Goal: Task Accomplishment & Management: Complete application form

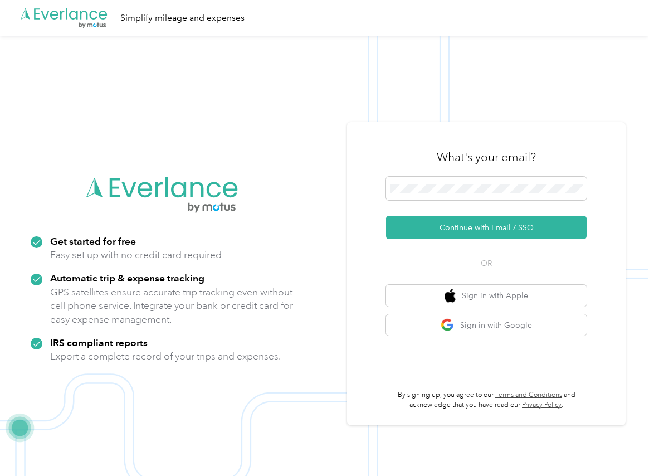
drag, startPoint x: 417, startPoint y: 227, endPoint x: 93, endPoint y: 315, distance: 335.6
click at [417, 227] on button "Continue with Email / SSO" at bounding box center [486, 227] width 201 height 23
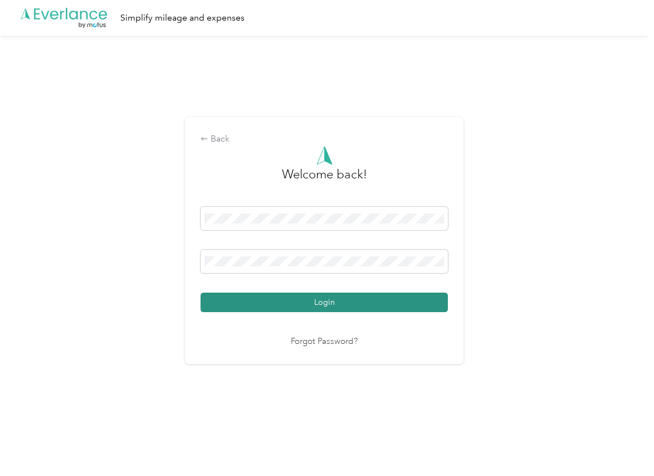
click at [258, 300] on button "Login" at bounding box center [324, 303] width 247 height 20
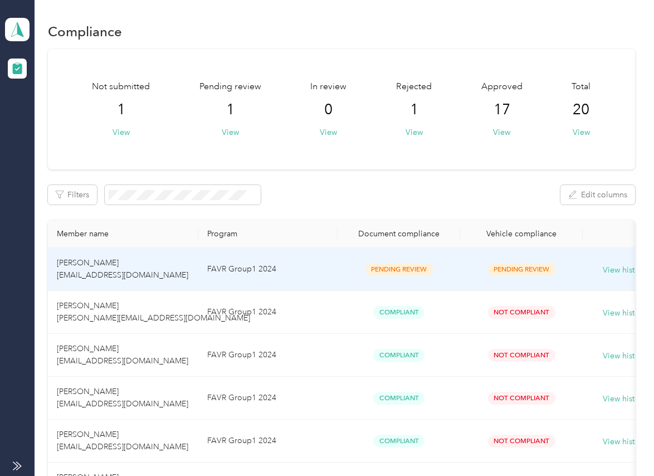
click at [246, 269] on td "FAVR Group1 2024" at bounding box center [267, 269] width 139 height 43
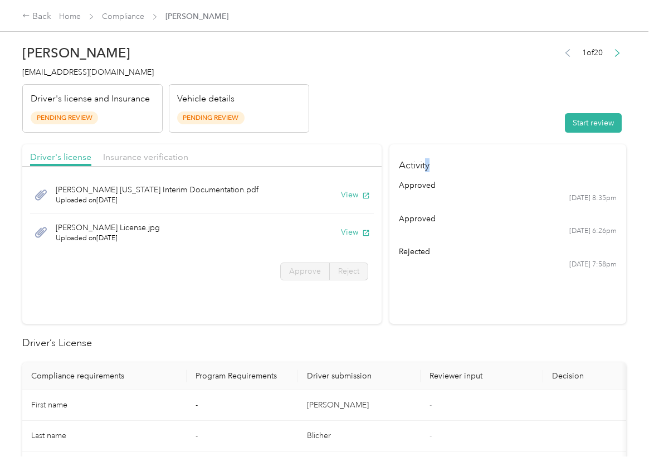
click at [342, 122] on header "[PERSON_NAME] [EMAIL_ADDRESS][DOMAIN_NAME] Driver's license and Insurance Pendi…" at bounding box center [324, 86] width 604 height 94
click at [349, 197] on button "View" at bounding box center [355, 195] width 29 height 12
click at [347, 235] on button "View" at bounding box center [355, 232] width 29 height 12
click at [321, 129] on header "[PERSON_NAME] [EMAIL_ADDRESS][DOMAIN_NAME] Driver's license and Insurance Pendi…" at bounding box center [324, 86] width 604 height 94
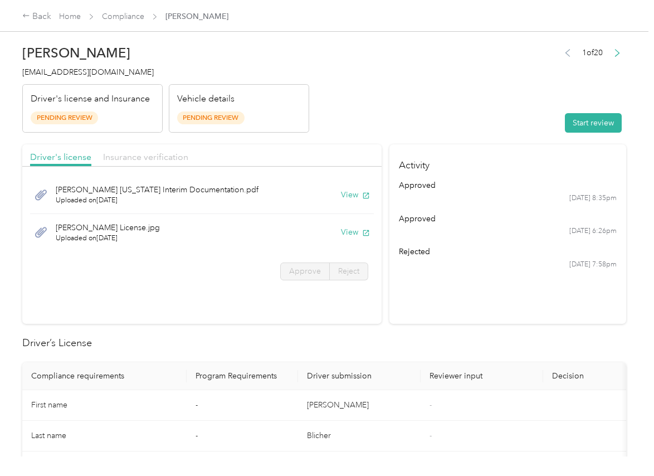
click at [169, 153] on span "Insurance verification" at bounding box center [145, 157] width 85 height 11
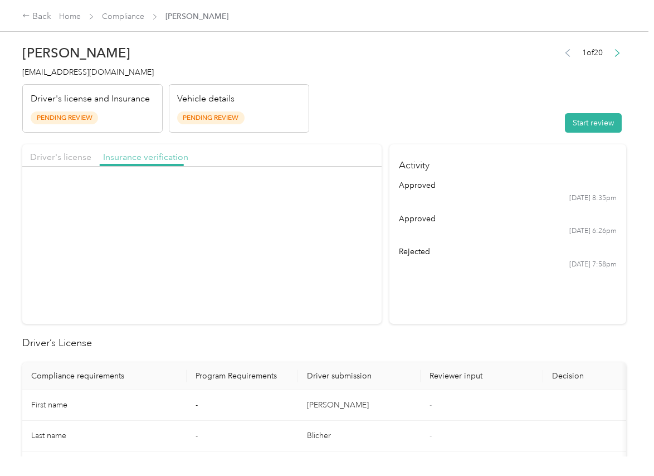
click at [162, 154] on span "Insurance verification" at bounding box center [145, 157] width 85 height 11
click at [355, 196] on button "View" at bounding box center [355, 195] width 29 height 12
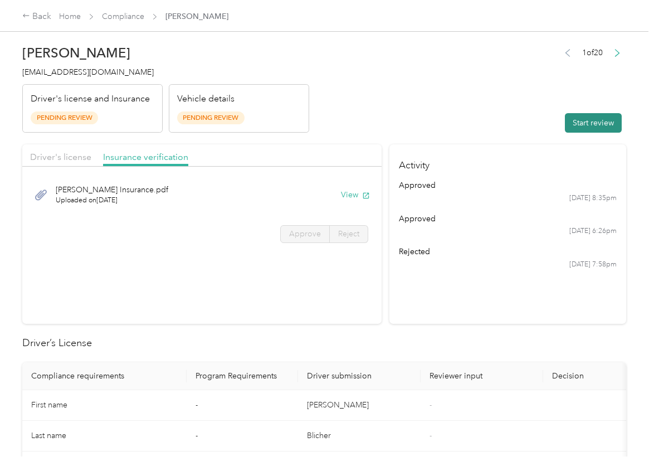
click at [600, 118] on button "Start review" at bounding box center [593, 123] width 57 height 20
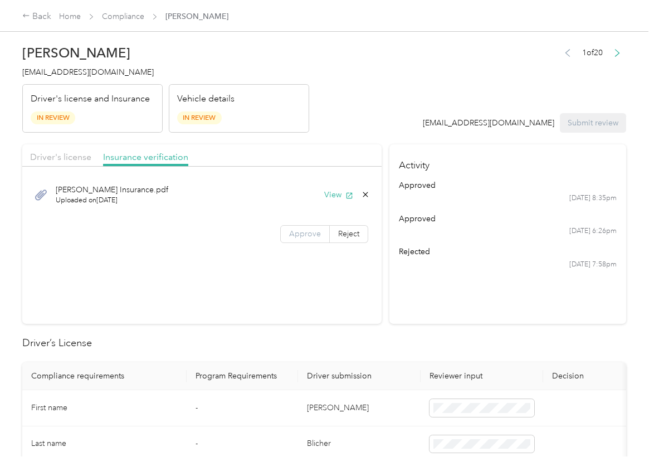
click at [294, 226] on label "Approve" at bounding box center [305, 234] width 50 height 18
click at [70, 154] on span "Driver's license" at bounding box center [60, 157] width 61 height 11
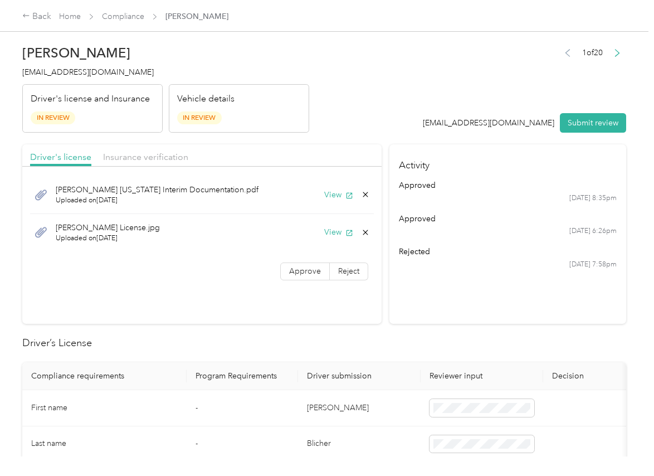
drag, startPoint x: 298, startPoint y: 271, endPoint x: 254, endPoint y: 393, distance: 129.7
click at [299, 272] on span "Approve" at bounding box center [305, 270] width 32 height 9
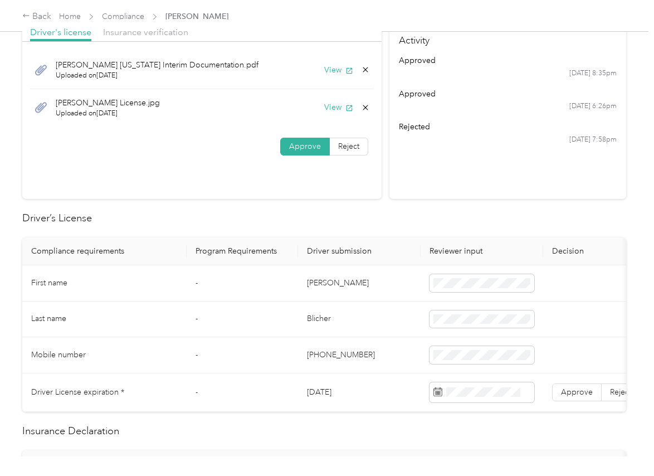
drag, startPoint x: 328, startPoint y: 272, endPoint x: 202, endPoint y: 293, distance: 127.1
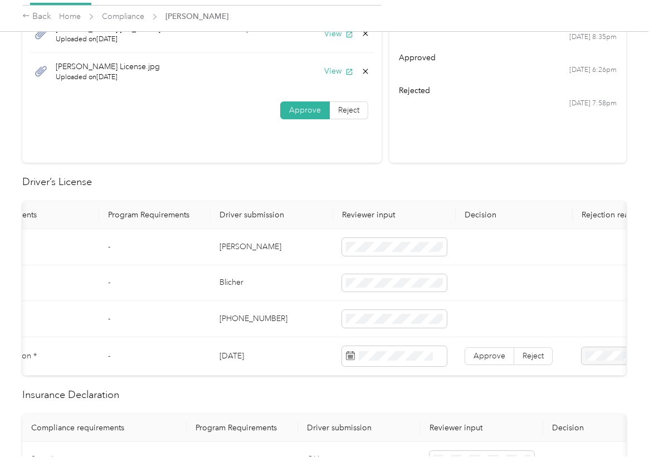
scroll to position [194, 0]
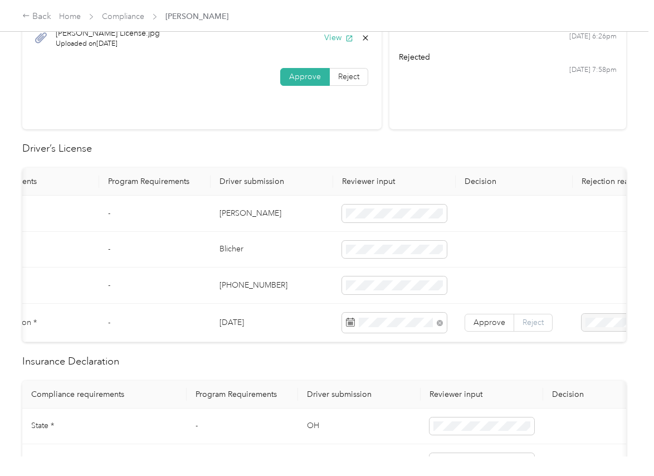
drag, startPoint x: 264, startPoint y: 237, endPoint x: 529, endPoint y: 319, distance: 277.6
click at [264, 238] on td "Blicher" at bounding box center [272, 250] width 123 height 36
click at [480, 318] on span "Approve" at bounding box center [490, 322] width 32 height 9
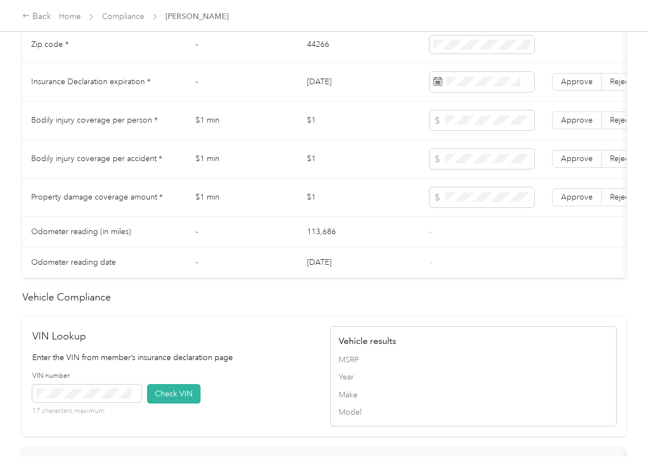
scroll to position [612, 0]
click at [324, 153] on td "$1" at bounding box center [359, 158] width 123 height 38
click at [576, 86] on span "Approve" at bounding box center [577, 80] width 32 height 9
click at [310, 157] on td "$1" at bounding box center [359, 158] width 123 height 38
click at [299, 195] on td "$1" at bounding box center [359, 197] width 123 height 38
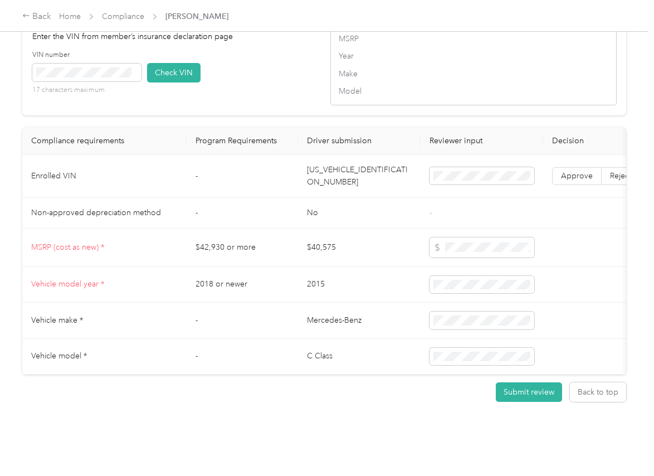
scroll to position [961, 0]
click at [328, 163] on td "[US_VEHICLE_IDENTIFICATION_NUMBER]" at bounding box center [359, 176] width 123 height 43
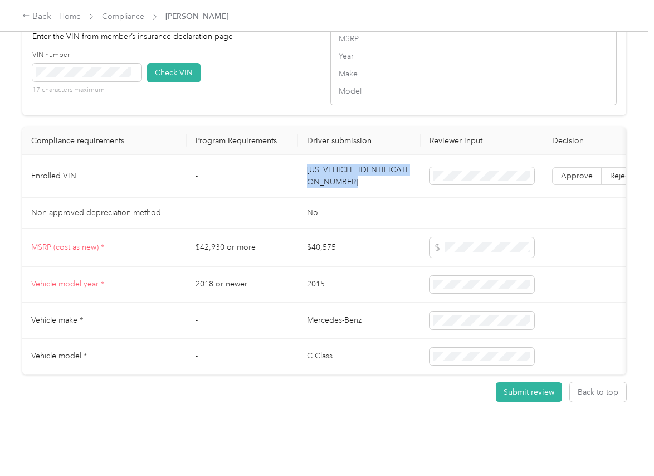
copy td "[US_VEHICLE_IDENTIFICATION_NUMBER]"
click at [272, 63] on div "VIN number 17 characters maximum Check VIN" at bounding box center [175, 76] width 286 height 53
click at [187, 63] on button "Check VIN" at bounding box center [173, 73] width 53 height 20
click at [571, 171] on span "Approve" at bounding box center [577, 175] width 32 height 9
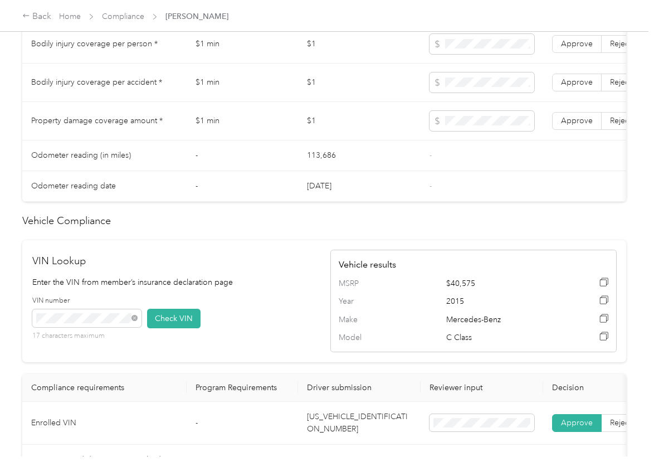
scroll to position [613, 0]
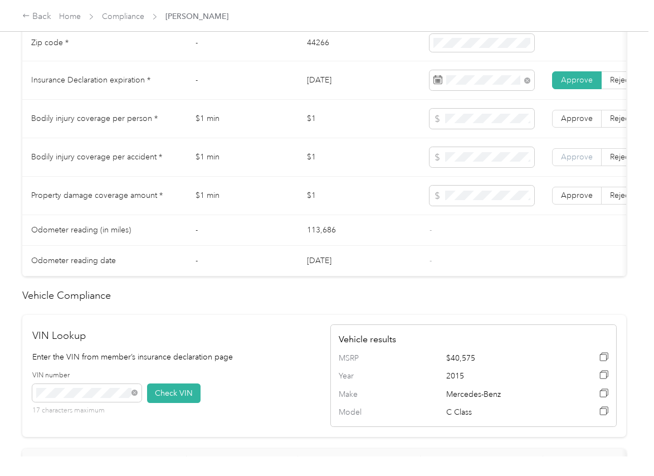
drag, startPoint x: 610, startPoint y: 207, endPoint x: 590, endPoint y: 175, distance: 37.7
click at [610, 200] on span "Reject" at bounding box center [620, 195] width 21 height 9
drag, startPoint x: 588, startPoint y: 167, endPoint x: 583, endPoint y: 137, distance: 30.0
click at [588, 162] on span "Approve" at bounding box center [577, 156] width 32 height 9
click at [583, 123] on span "Approve" at bounding box center [577, 118] width 32 height 9
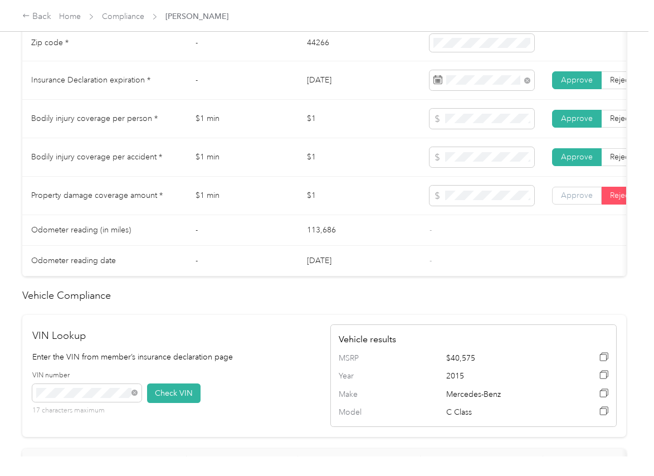
click at [569, 200] on span "Approve" at bounding box center [577, 195] width 32 height 9
click at [420, 246] on td "113,686" at bounding box center [359, 230] width 123 height 31
click at [335, 246] on td "113,686" at bounding box center [359, 230] width 123 height 31
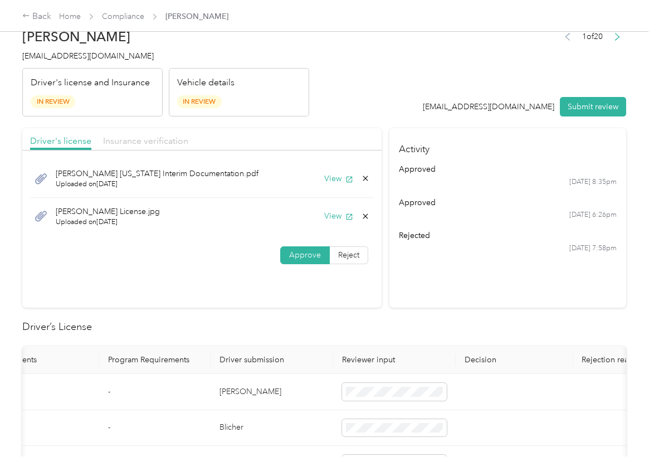
scroll to position [0, 0]
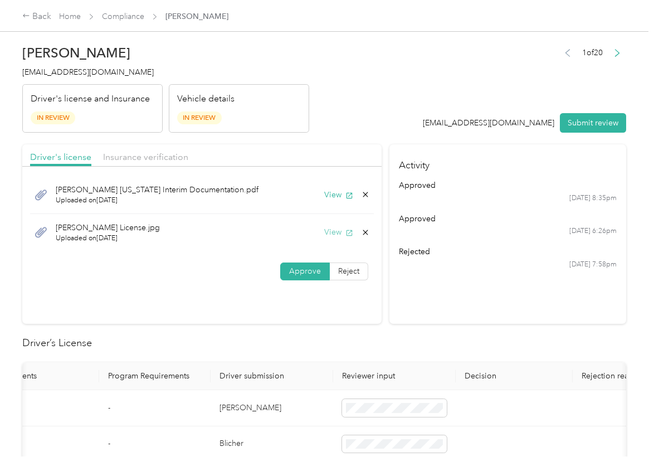
click at [338, 235] on button "View" at bounding box center [338, 232] width 29 height 12
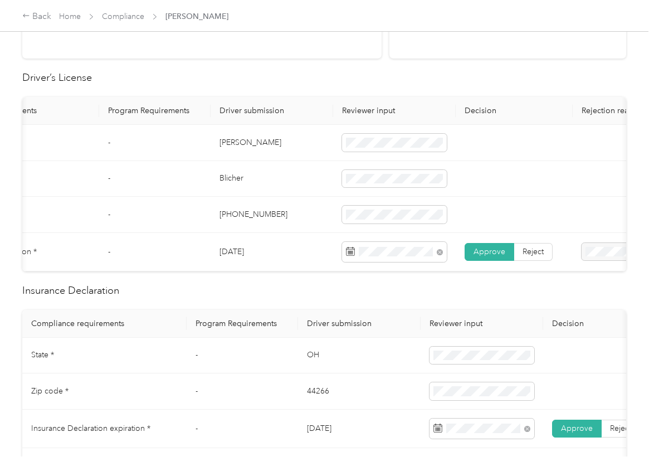
scroll to position [418, 0]
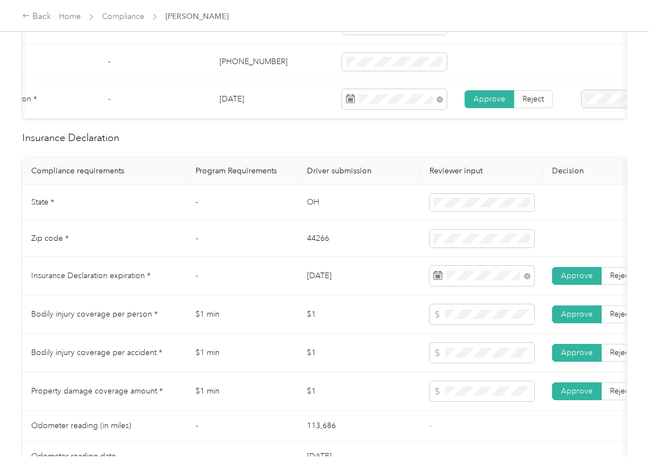
click at [315, 216] on td "OH" at bounding box center [359, 203] width 123 height 36
copy td "OH"
click at [315, 249] on td "44266" at bounding box center [359, 239] width 123 height 36
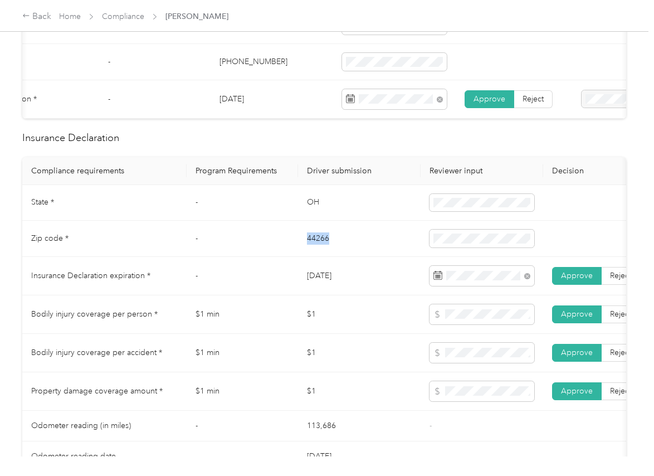
click at [315, 249] on td "44266" at bounding box center [359, 239] width 123 height 36
copy td "44266"
click at [235, 257] on td "-" at bounding box center [242, 239] width 111 height 36
click at [280, 249] on td "-" at bounding box center [242, 239] width 111 height 36
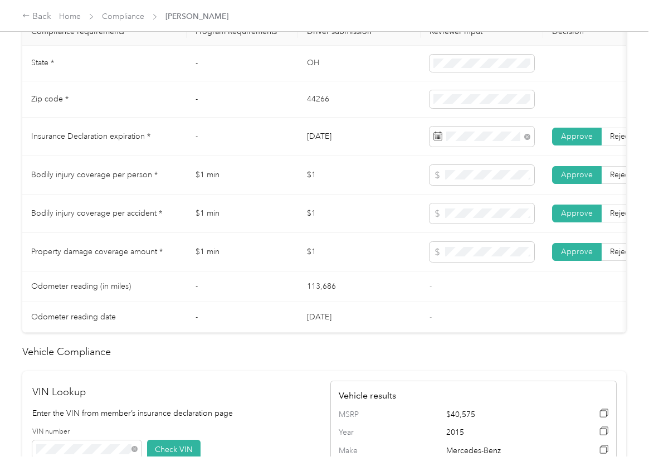
scroll to position [0, 0]
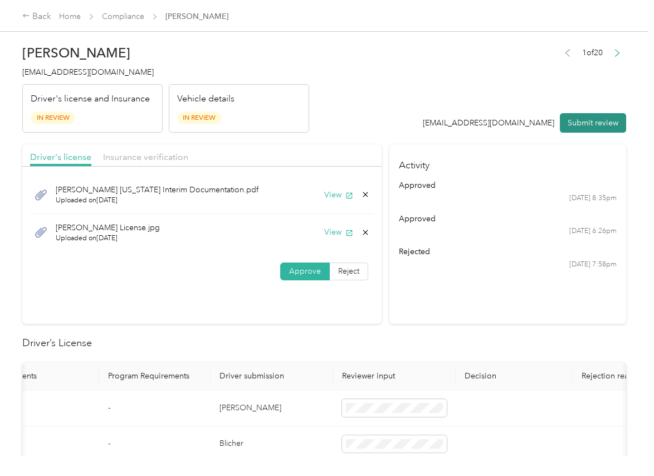
click at [594, 119] on button "Submit review" at bounding box center [593, 123] width 66 height 20
click at [67, 75] on span "[EMAIL_ADDRESS][DOMAIN_NAME]" at bounding box center [87, 71] width 131 height 9
click at [66, 75] on span "[EMAIL_ADDRESS][DOMAIN_NAME]" at bounding box center [87, 71] width 131 height 9
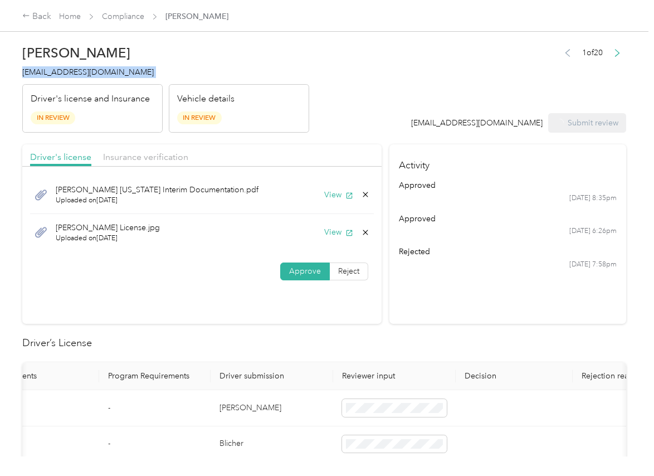
click at [66, 75] on span "[EMAIL_ADDRESS][DOMAIN_NAME]" at bounding box center [87, 71] width 131 height 9
click at [65, 76] on span "[EMAIL_ADDRESS][DOMAIN_NAME]" at bounding box center [87, 71] width 131 height 9
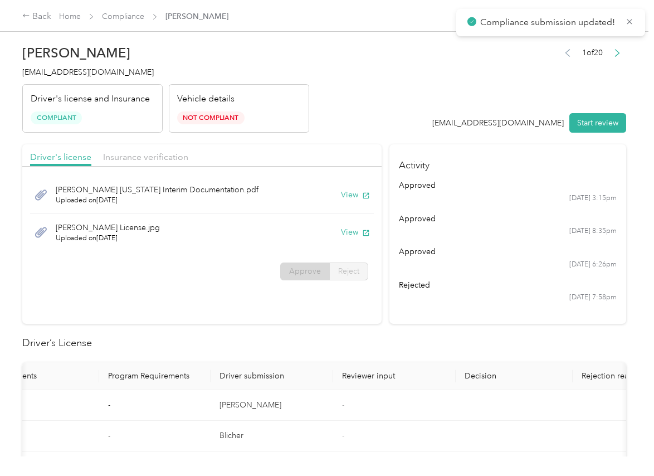
click at [419, 114] on header "[PERSON_NAME] [EMAIL_ADDRESS][DOMAIN_NAME] Driver's license and Insurance Compl…" at bounding box center [324, 86] width 604 height 94
click at [114, 100] on p "Driver's license and Insurance" at bounding box center [90, 98] width 119 height 13
click at [83, 74] on span "[EMAIL_ADDRESS][DOMAIN_NAME]" at bounding box center [87, 71] width 131 height 9
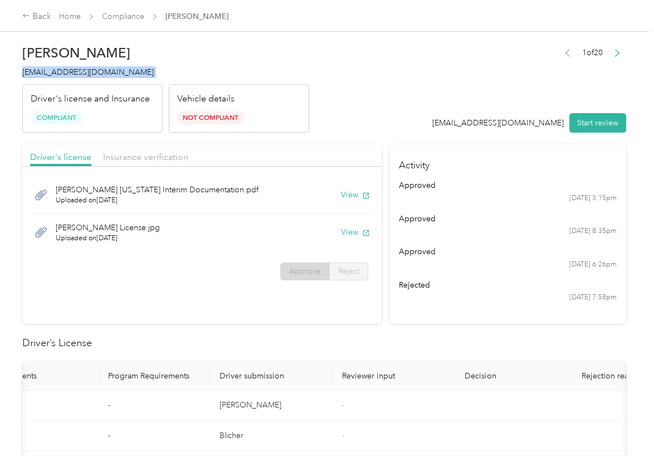
click at [83, 74] on span "[EMAIL_ADDRESS][DOMAIN_NAME]" at bounding box center [87, 71] width 131 height 9
copy span "[EMAIL_ADDRESS][DOMAIN_NAME]"
click at [456, 303] on section "Activity approved [DATE] 3:15pm approved [DATE] 8:35pm approved [DATE] 6:26pm r…" at bounding box center [507, 233] width 237 height 179
click at [315, 71] on header "[PERSON_NAME] [EMAIL_ADDRESS][DOMAIN_NAME] Driver's license and Insurance Compl…" at bounding box center [324, 86] width 604 height 94
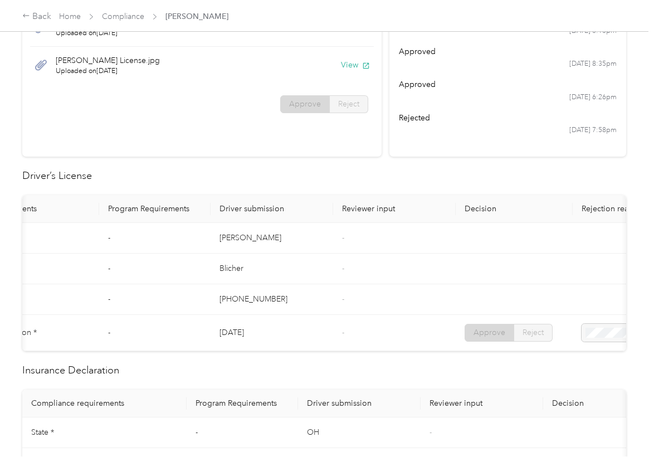
scroll to position [348, 0]
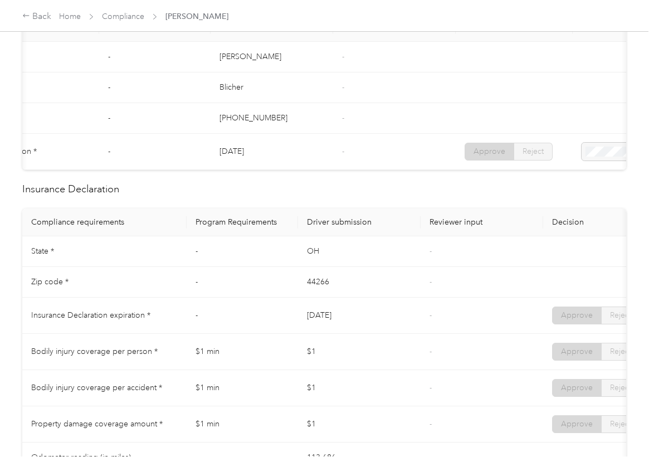
click at [483, 267] on td "-" at bounding box center [482, 251] width 123 height 31
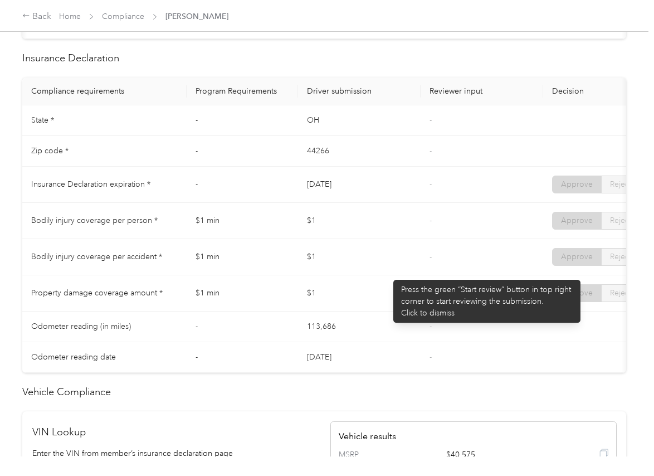
scroll to position [488, 0]
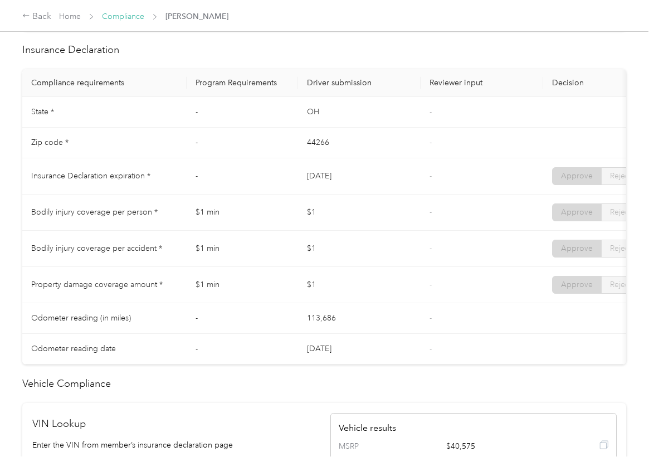
click at [119, 12] on link "Compliance" at bounding box center [123, 16] width 42 height 9
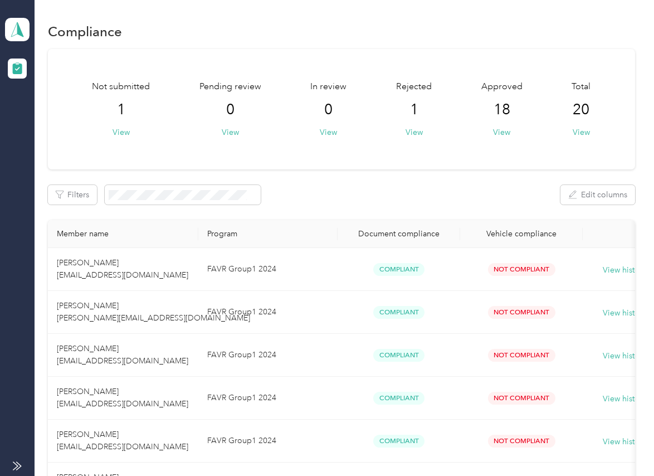
click at [389, 169] on div "Not submitted 1 View Pending review 0 View In review 0 View Rejected 1 View App…" at bounding box center [341, 109] width 587 height 120
click at [16, 28] on icon at bounding box center [17, 30] width 17 height 16
click at [37, 111] on div "Log out" at bounding box center [35, 117] width 43 height 12
